Goal: Information Seeking & Learning: Check status

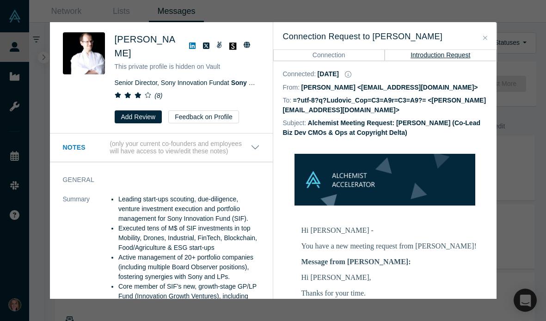
scroll to position [342, 0]
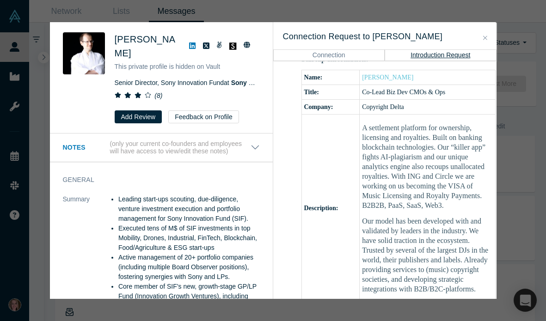
click at [487, 38] on button "Close" at bounding box center [485, 38] width 10 height 11
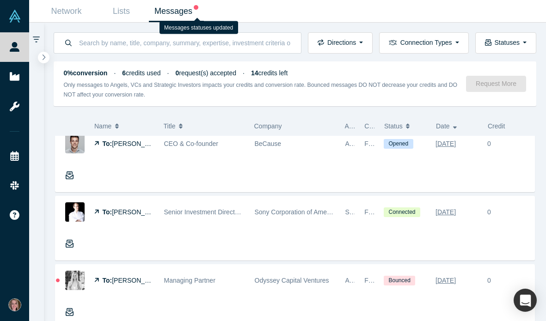
click at [197, 8] on icon at bounding box center [196, 7] width 5 height 5
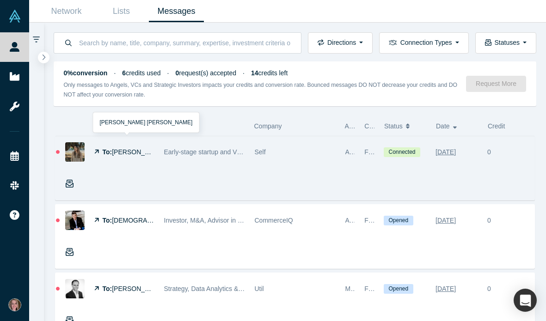
click at [72, 152] on img at bounding box center [74, 151] width 19 height 19
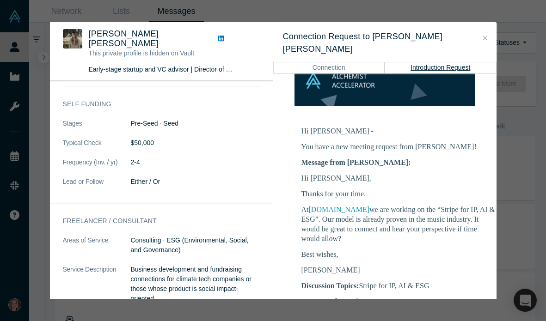
scroll to position [113, 0]
click at [486, 37] on icon "Close" at bounding box center [485, 38] width 4 height 6
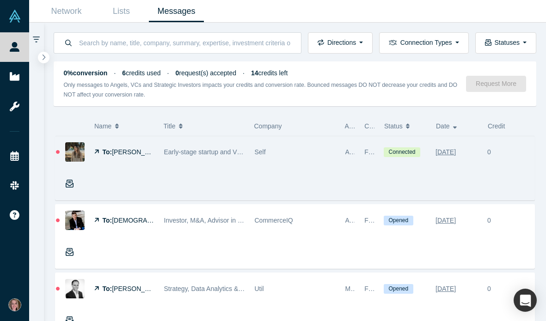
click at [136, 150] on span "[PERSON_NAME] [PERSON_NAME]" at bounding box center [166, 151] width 108 height 7
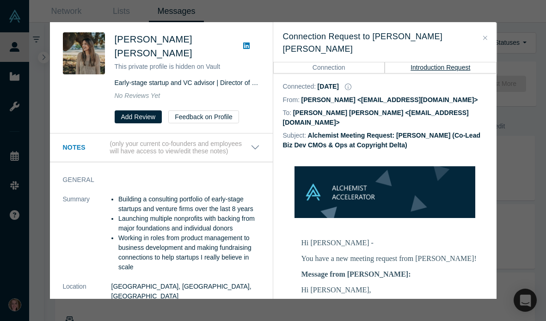
click at [440, 11] on div "Was the recommendation useful? [PERSON_NAME] [PERSON_NAME] This private profile…" at bounding box center [273, 160] width 546 height 321
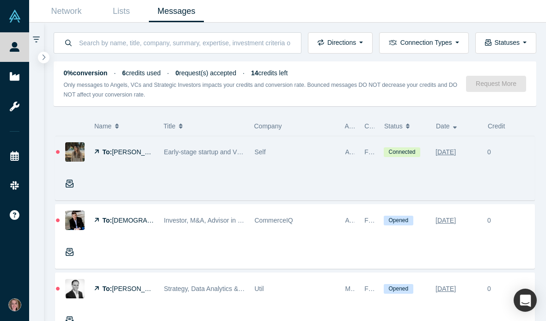
click at [128, 152] on span "[PERSON_NAME] [PERSON_NAME]" at bounding box center [166, 151] width 108 height 7
